Goal: Information Seeking & Learning: Learn about a topic

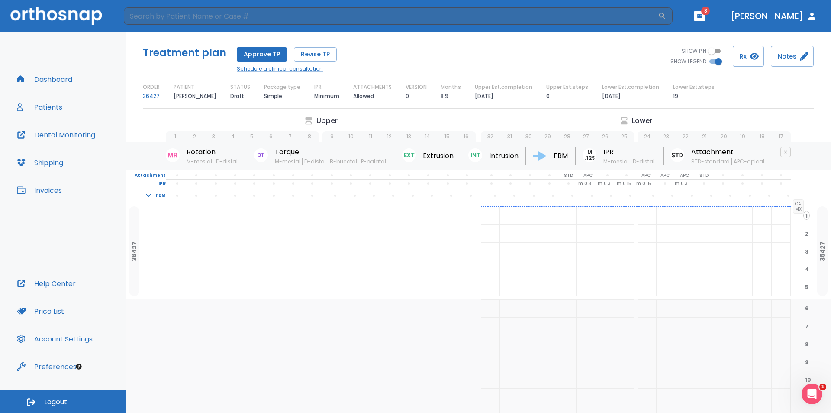
click at [42, 108] on button "Patients" at bounding box center [40, 107] width 56 height 21
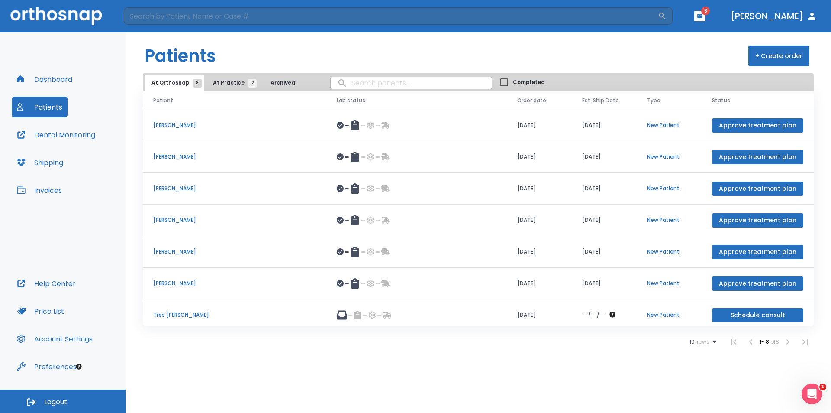
click at [169, 283] on p "[PERSON_NAME]" at bounding box center [234, 283] width 163 height 8
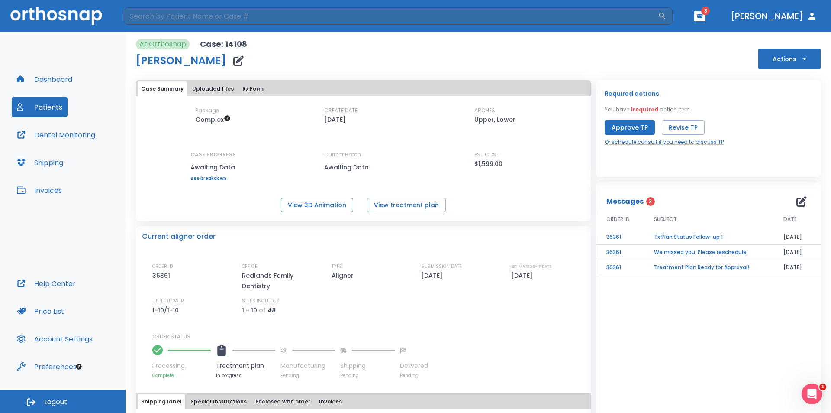
click at [322, 202] on button "View 3D Animation" at bounding box center [317, 205] width 72 height 14
click at [391, 203] on button "View treatment plan" at bounding box center [406, 205] width 79 height 14
click at [317, 204] on button "View 3D Animation" at bounding box center [317, 205] width 72 height 14
